Goal: Navigation & Orientation: Find specific page/section

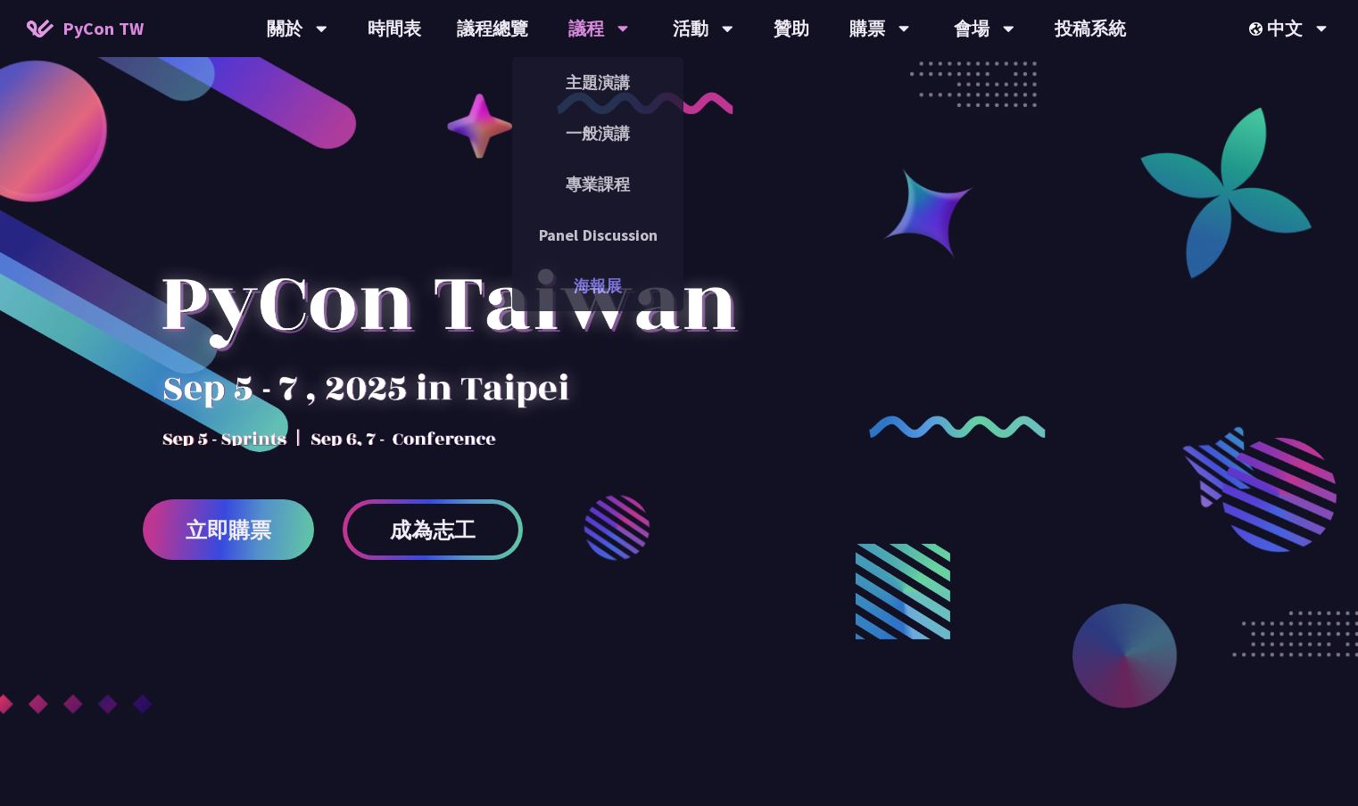
click at [588, 269] on link "海報展" at bounding box center [597, 286] width 171 height 42
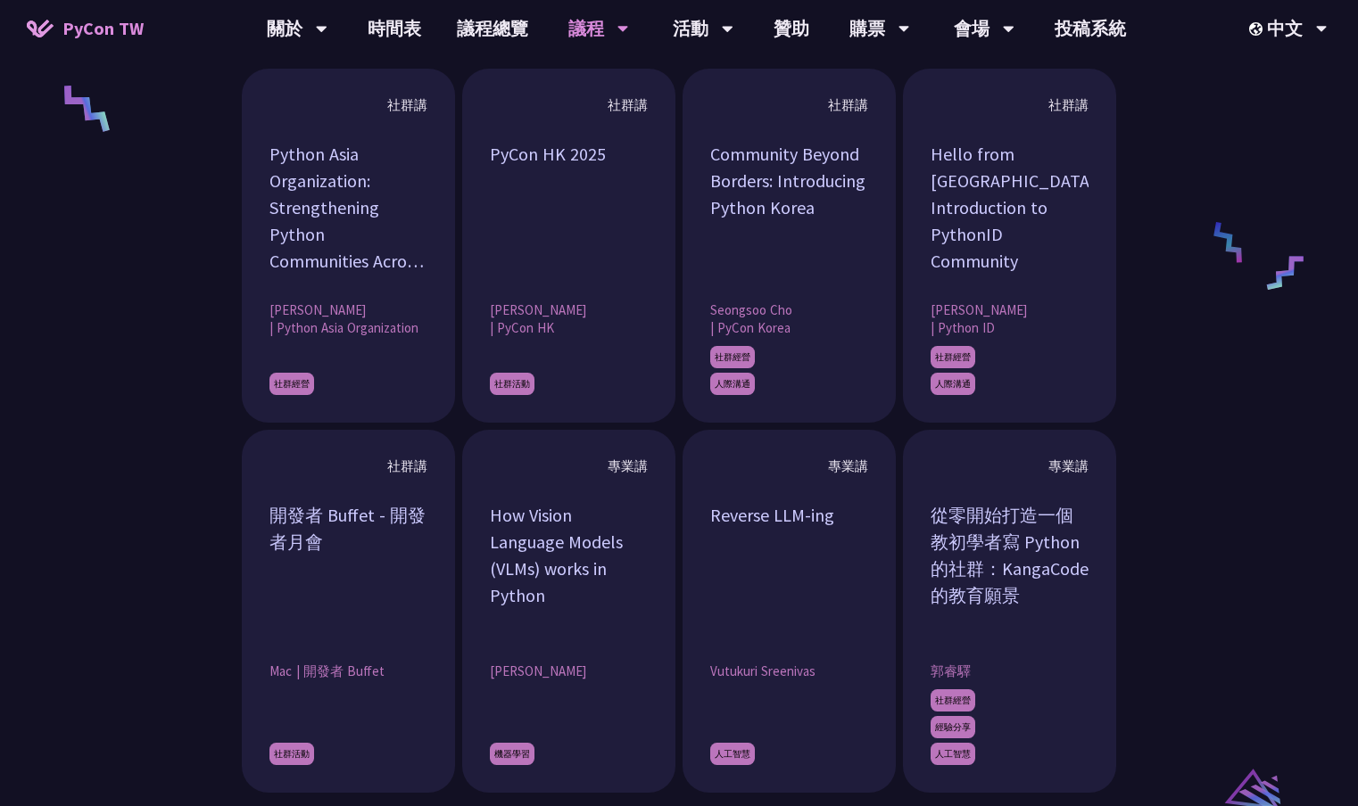
scroll to position [1385, 0]
